Goal: Task Accomplishment & Management: Manage account settings

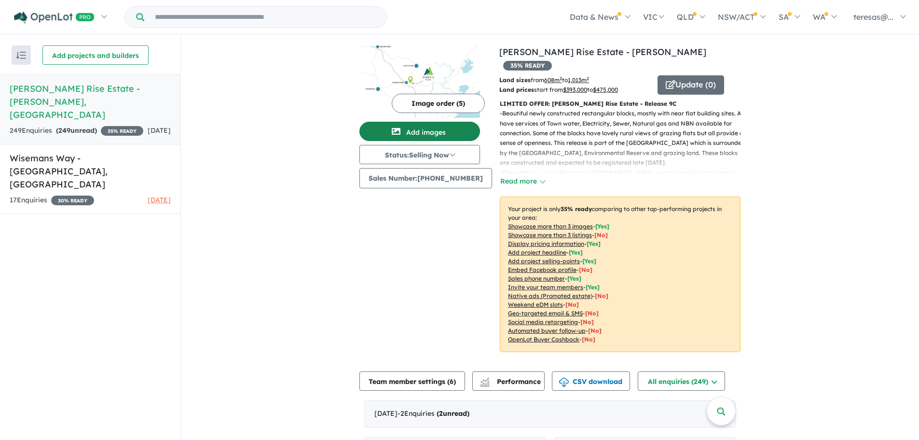
click at [437, 132] on button "Add images" at bounding box center [420, 131] width 121 height 19
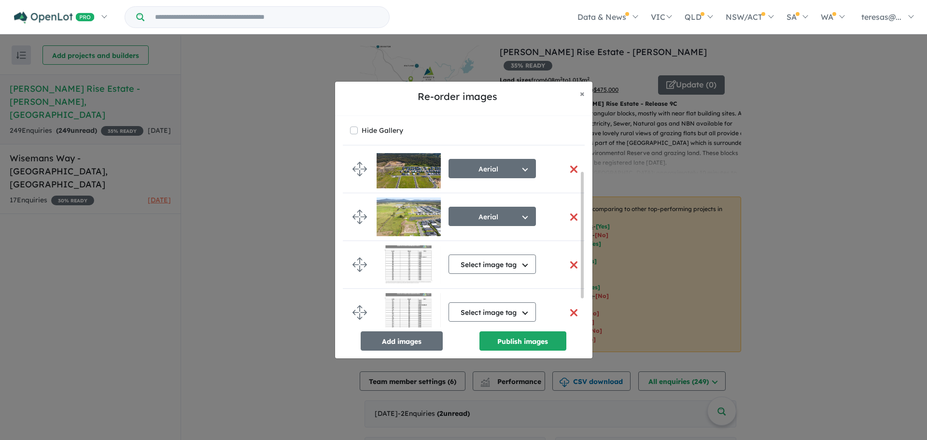
scroll to position [61, 0]
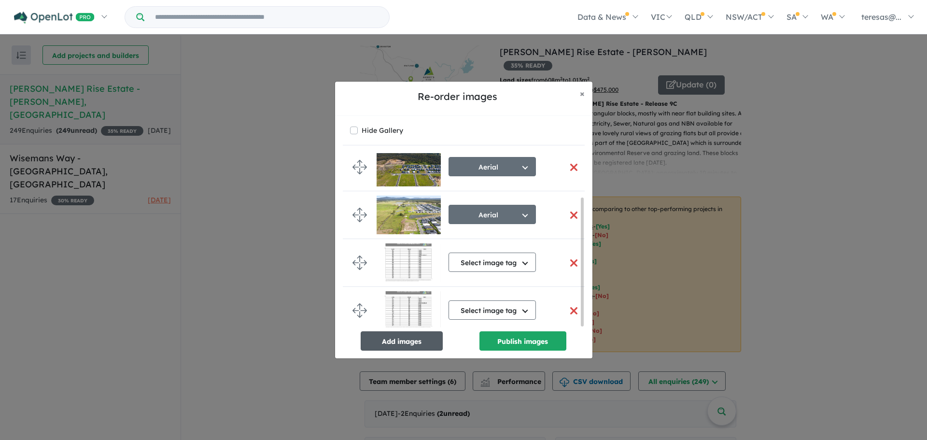
click at [404, 338] on button "Add images" at bounding box center [402, 340] width 82 height 19
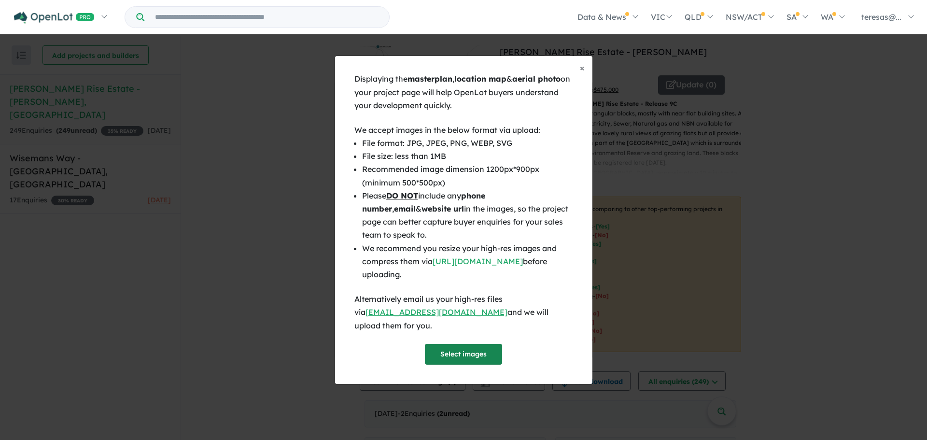
click at [459, 347] on button "Select images" at bounding box center [463, 354] width 77 height 21
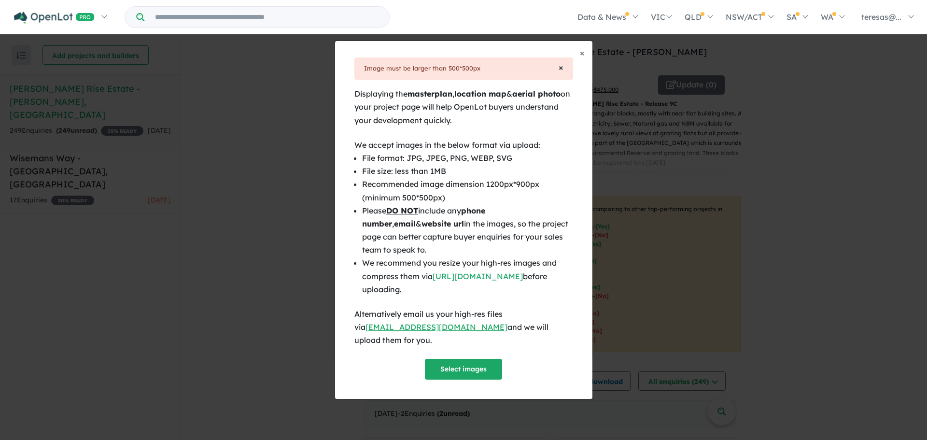
click at [562, 73] on span "×" at bounding box center [560, 67] width 5 height 11
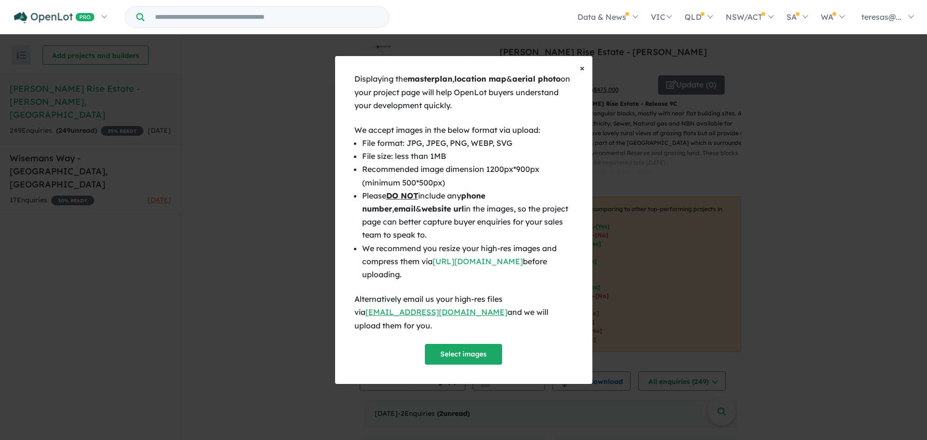
click at [581, 73] on span "×" at bounding box center [582, 67] width 5 height 11
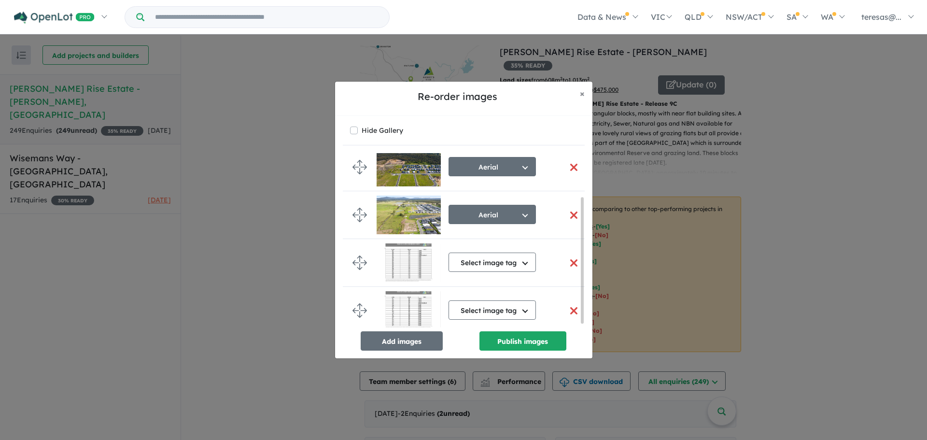
scroll to position [65, 0]
click at [523, 259] on button "Select image tag" at bounding box center [491, 261] width 87 height 19
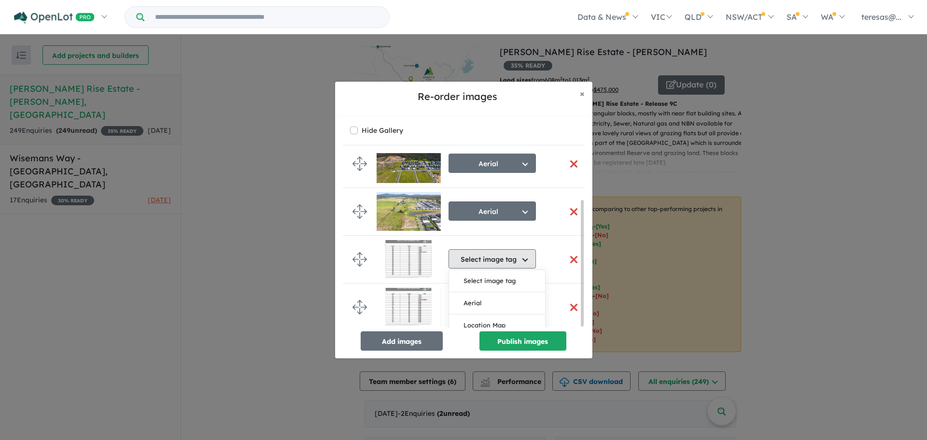
click at [523, 259] on button "Select image tag" at bounding box center [491, 258] width 87 height 19
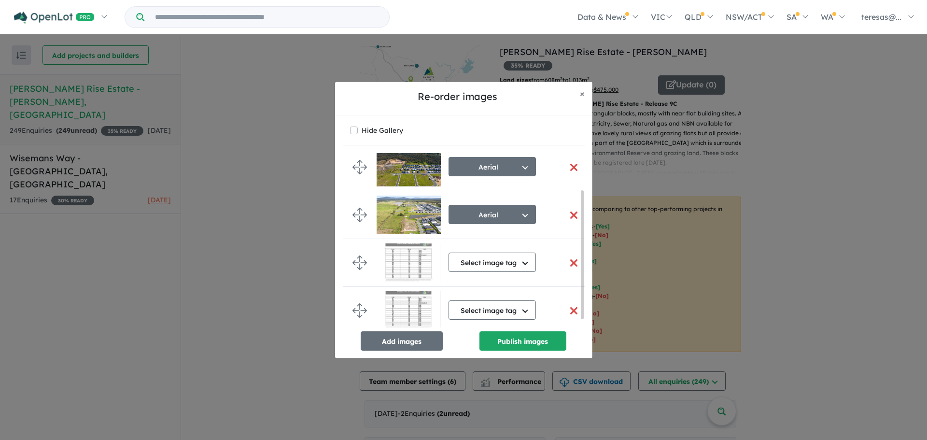
scroll to position [61, 0]
click at [413, 344] on button "Add images" at bounding box center [402, 340] width 82 height 19
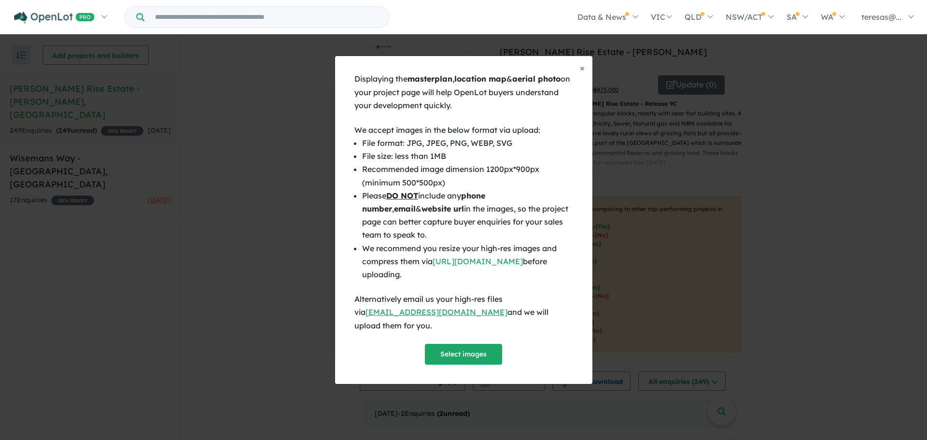
scroll to position [59, 0]
click at [458, 344] on button "Select images" at bounding box center [463, 354] width 77 height 21
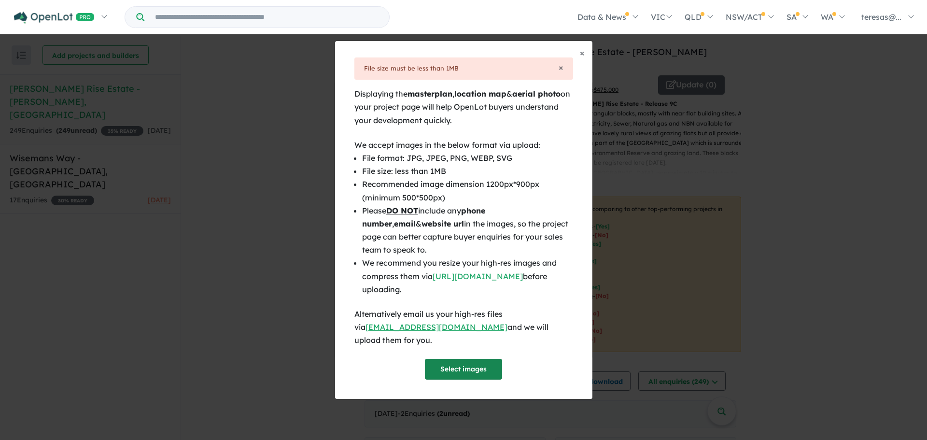
click at [457, 362] on button "Select images" at bounding box center [463, 369] width 77 height 21
click at [468, 362] on button "Select images" at bounding box center [463, 369] width 77 height 21
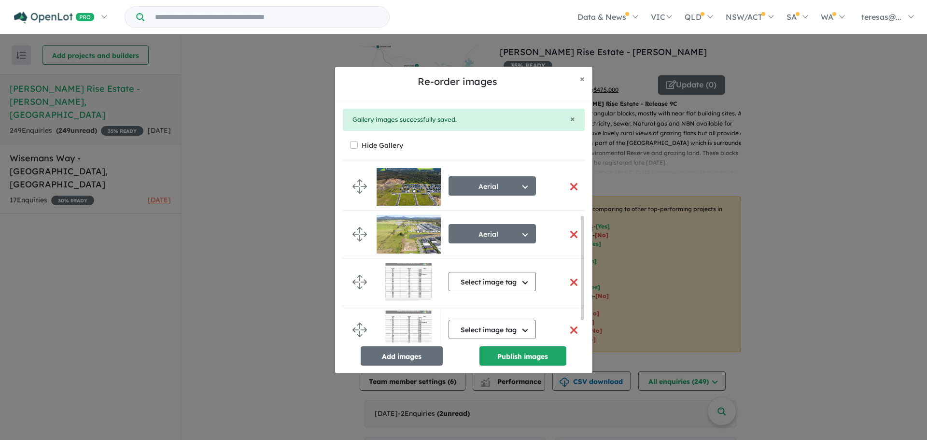
scroll to position [112, 0]
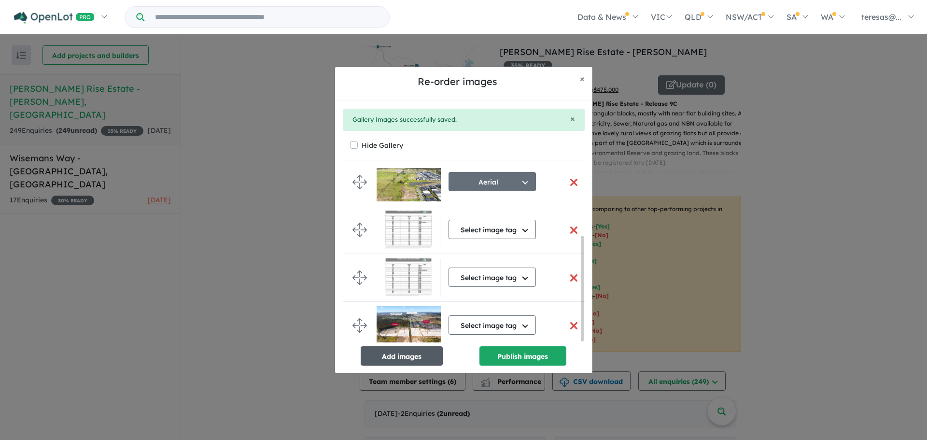
click at [392, 355] on button "Add images" at bounding box center [402, 355] width 82 height 19
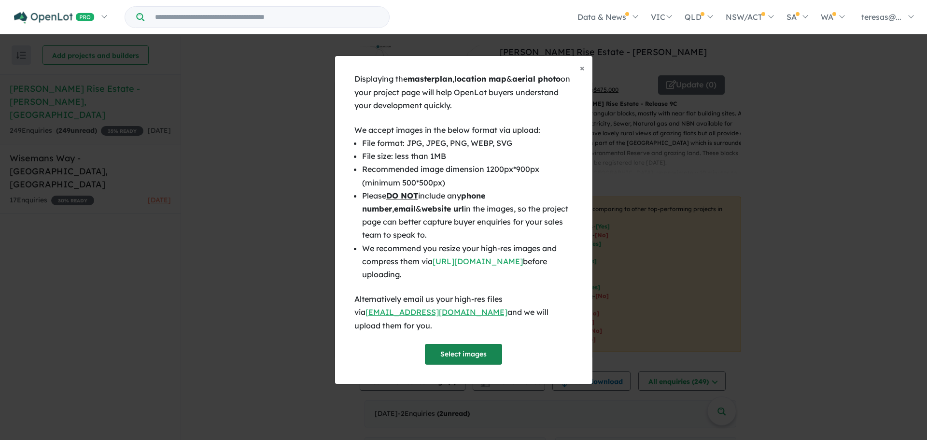
click at [461, 348] on button "Select images" at bounding box center [463, 354] width 77 height 21
click at [458, 344] on button "Select images" at bounding box center [463, 354] width 77 height 21
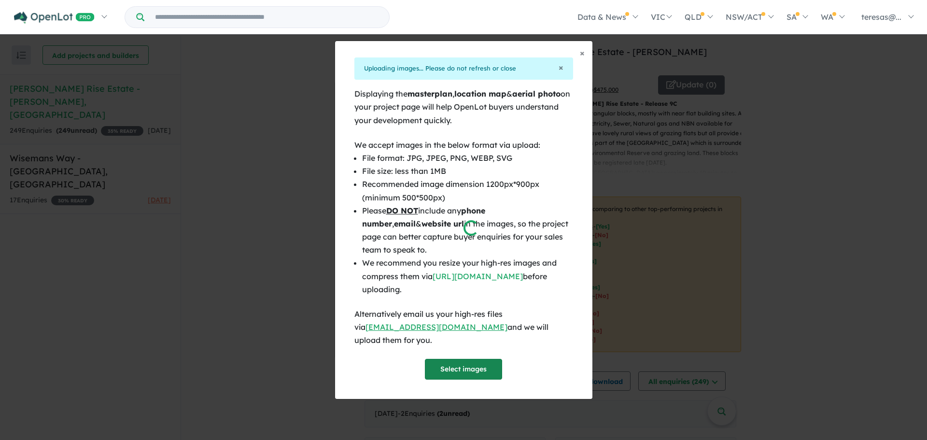
click at [503, 225] on div at bounding box center [463, 220] width 927 height 440
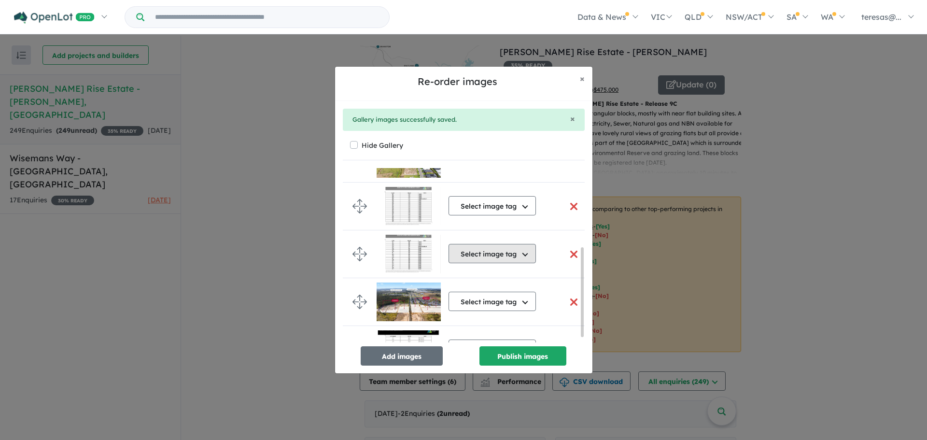
scroll to position [164, 0]
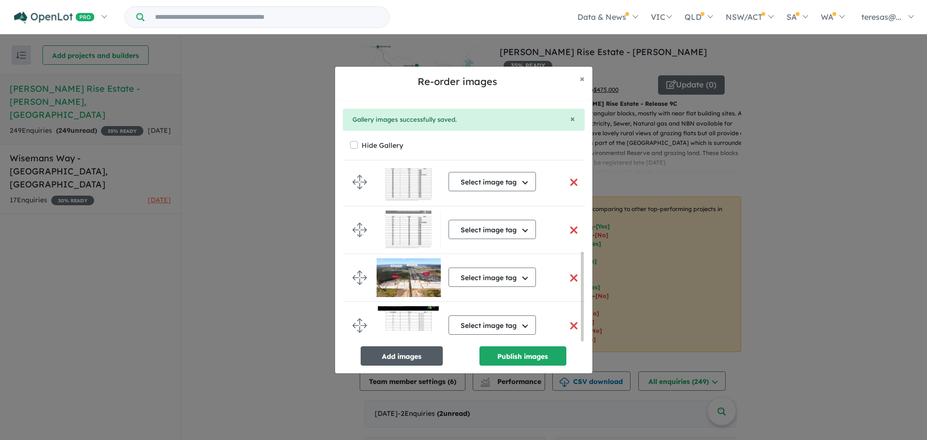
click at [394, 357] on button "Add images" at bounding box center [402, 355] width 82 height 19
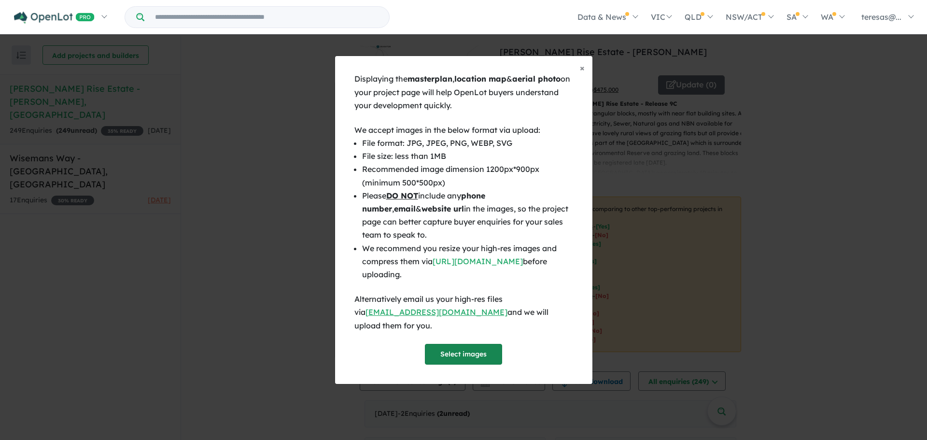
click at [462, 344] on button "Select images" at bounding box center [463, 354] width 77 height 21
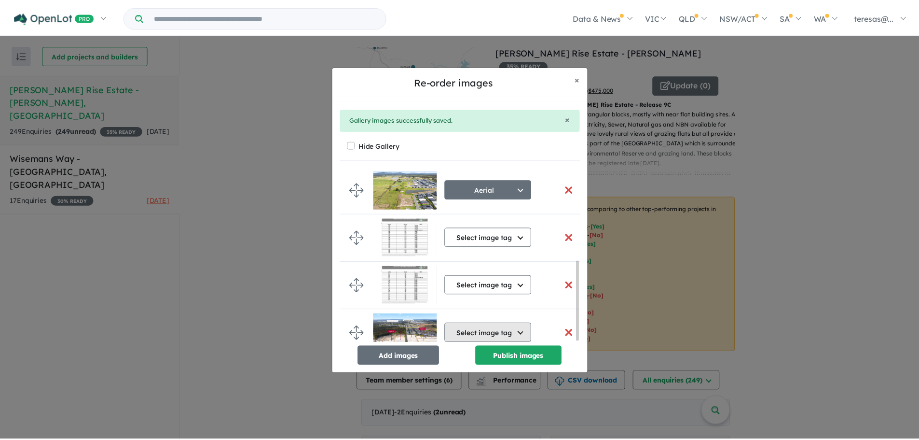
scroll to position [204, 0]
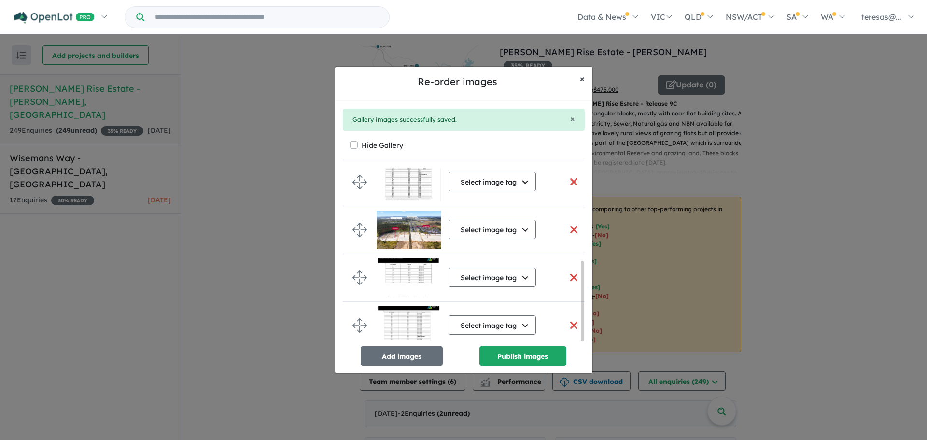
click at [581, 78] on span "×" at bounding box center [582, 78] width 5 height 11
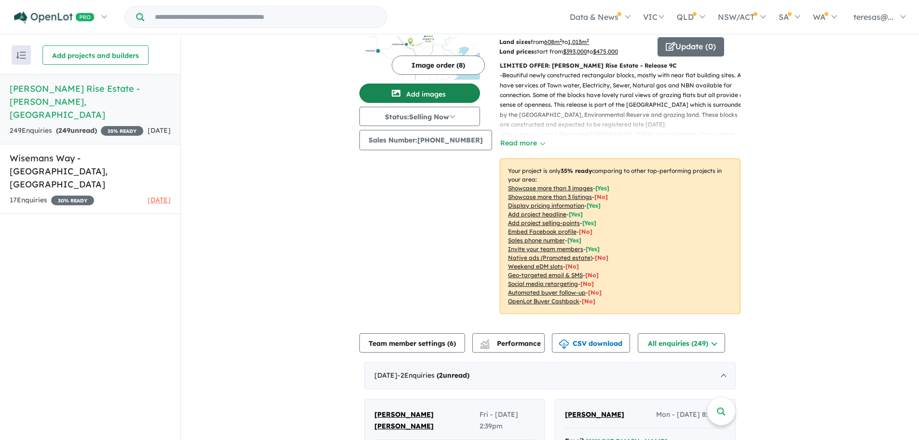
scroll to position [0, 0]
